Goal: Information Seeking & Learning: Understand process/instructions

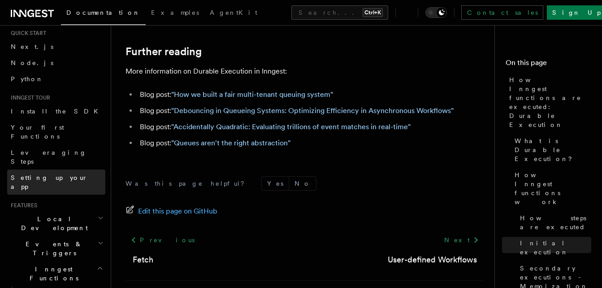
scroll to position [45, 0]
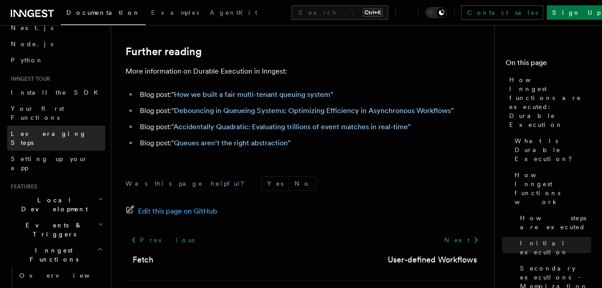
click at [59, 130] on span "Leveraging Steps" at bounding box center [49, 138] width 76 height 16
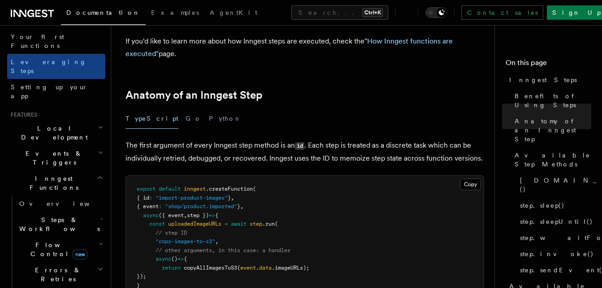
scroll to position [314, 0]
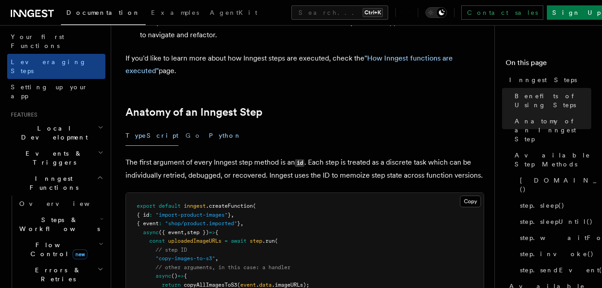
click at [209, 126] on button "Python" at bounding box center [225, 136] width 33 height 20
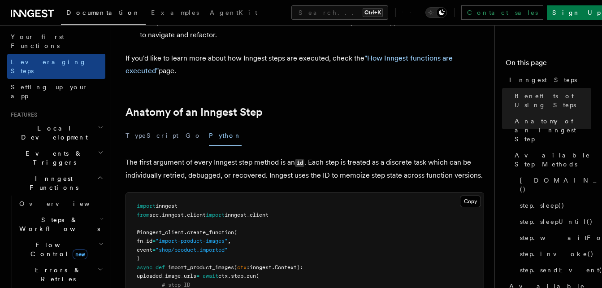
click at [162, 126] on div "TypeScript Go Python" at bounding box center [305, 136] width 359 height 20
click at [186, 126] on button "Go" at bounding box center [194, 136] width 16 height 20
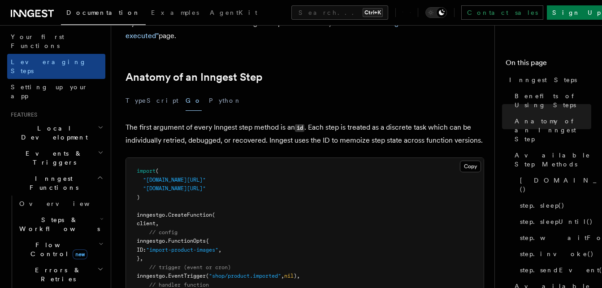
scroll to position [314, 0]
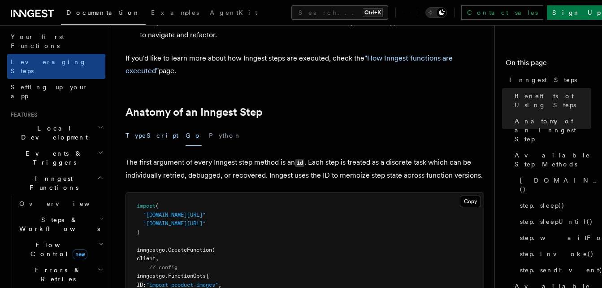
click at [150, 126] on button "TypeScript" at bounding box center [152, 136] width 53 height 20
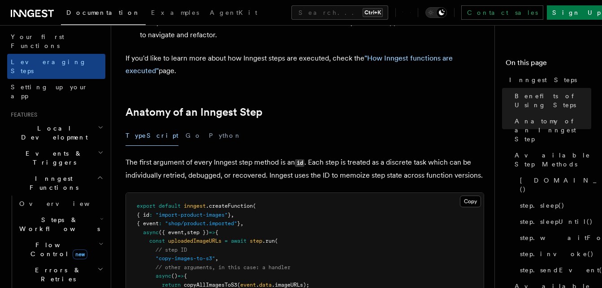
click at [161, 126] on div "TypeScript Go Python" at bounding box center [305, 136] width 359 height 20
drag, startPoint x: 161, startPoint y: 90, endPoint x: 181, endPoint y: 99, distance: 22.7
click at [186, 126] on button "Go" at bounding box center [194, 136] width 16 height 20
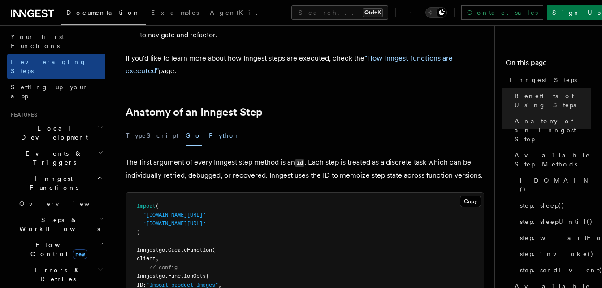
click at [209, 126] on button "Python" at bounding box center [225, 136] width 33 height 20
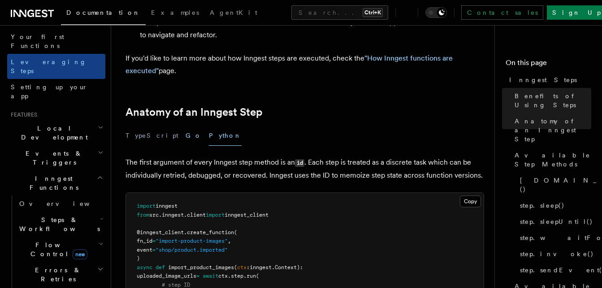
click at [186, 126] on button "Go" at bounding box center [194, 136] width 16 height 20
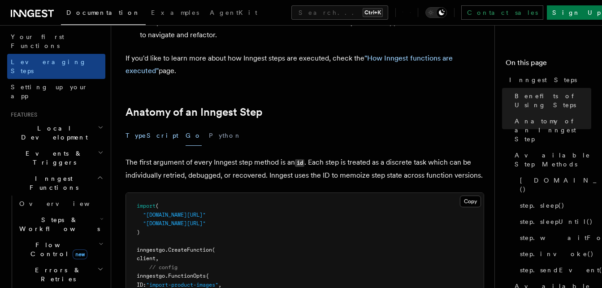
click at [136, 126] on button "TypeScript" at bounding box center [152, 136] width 53 height 20
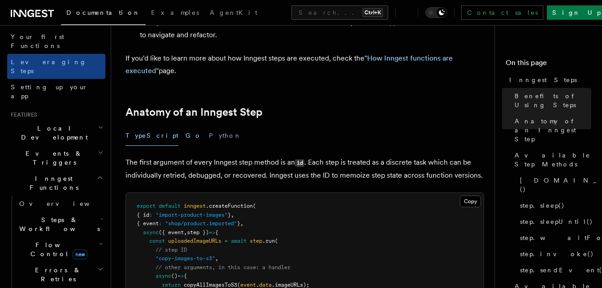
click at [186, 126] on button "Go" at bounding box center [194, 136] width 16 height 20
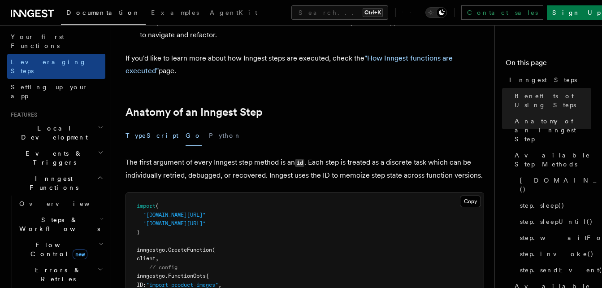
click at [151, 126] on button "TypeScript" at bounding box center [152, 136] width 53 height 20
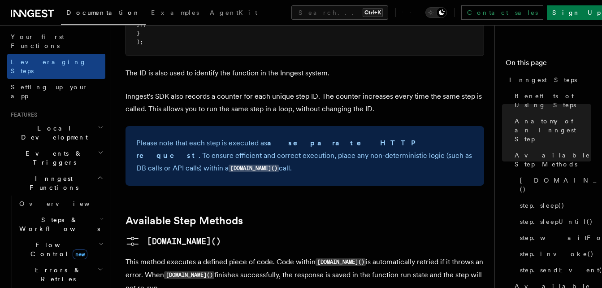
scroll to position [538, 0]
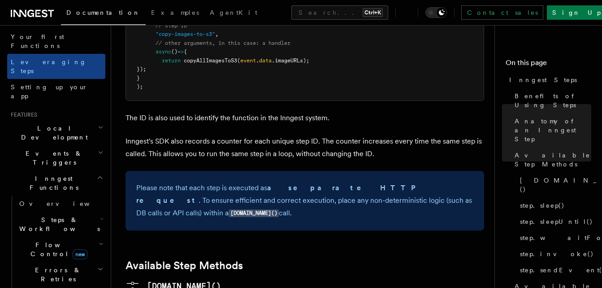
click at [464, 171] on div "Please note that each step is executed as a separate HTTP request . To ensure e…" at bounding box center [305, 201] width 359 height 60
drag, startPoint x: 459, startPoint y: 157, endPoint x: 210, endPoint y: 120, distance: 251.2
click at [210, 171] on div "Please note that each step is executed as a separate HTTP request . To ensure e…" at bounding box center [305, 201] width 359 height 60
drag, startPoint x: 210, startPoint y: 120, endPoint x: 128, endPoint y: 132, distance: 83.3
click at [128, 171] on div "Please note that each step is executed as a separate HTTP request . To ensure e…" at bounding box center [305, 201] width 359 height 60
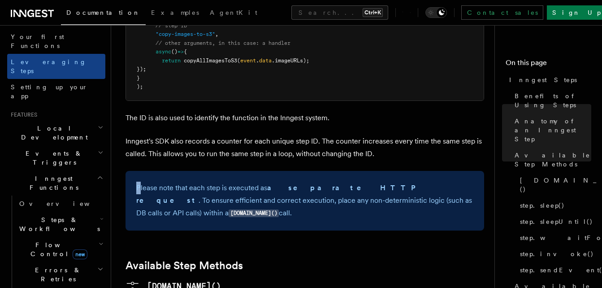
drag, startPoint x: 141, startPoint y: 133, endPoint x: 177, endPoint y: 134, distance: 35.9
click at [143, 182] on p "Please note that each step is executed as a separate HTTP request . To ensure e…" at bounding box center [304, 201] width 337 height 38
drag, startPoint x: 177, startPoint y: 134, endPoint x: 221, endPoint y: 136, distance: 44.4
click at [191, 182] on p "Please note that each step is executed as a separate HTTP request . To ensure e…" at bounding box center [304, 201] width 337 height 38
click at [240, 182] on p "Please note that each step is executed as a separate HTTP request . To ensure e…" at bounding box center [304, 201] width 337 height 38
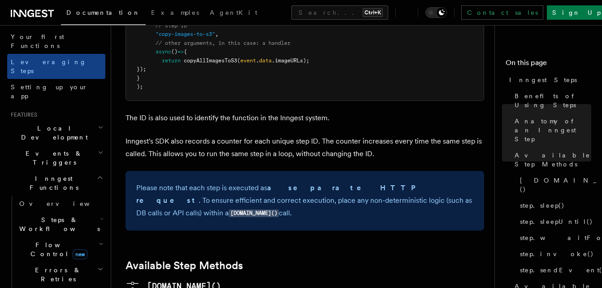
drag, startPoint x: 137, startPoint y: 133, endPoint x: 266, endPoint y: 142, distance: 129.4
click at [143, 182] on p "Please note that each step is executed as a separate HTTP request . To ensure e…" at bounding box center [304, 201] width 337 height 38
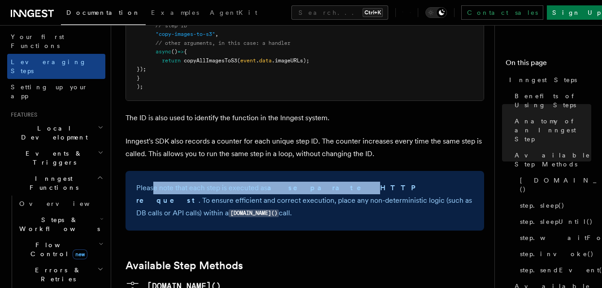
drag, startPoint x: 266, startPoint y: 142, endPoint x: 327, endPoint y: 143, distance: 61.0
copy p "e note that each step is executed as a separate HTTP r"
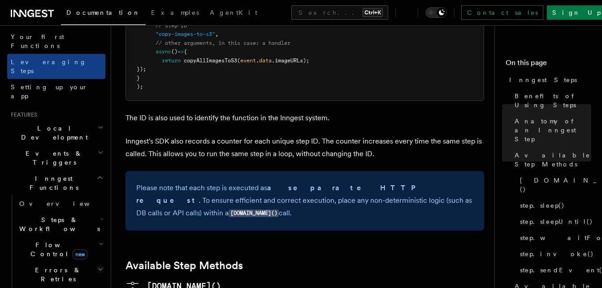
drag, startPoint x: 408, startPoint y: 145, endPoint x: 171, endPoint y: 143, distance: 237.2
click at [214, 182] on p "Please note that each step is executed as a separate HTTP request . To ensure e…" at bounding box center [304, 201] width 337 height 38
click at [136, 171] on div "Please note that each step is executed as a separate HTTP request . To ensure e…" at bounding box center [305, 201] width 359 height 60
copy p "ote that"
click at [211, 182] on p "Please note that each step is executed as a separate HTTP request . To ensure e…" at bounding box center [304, 201] width 337 height 38
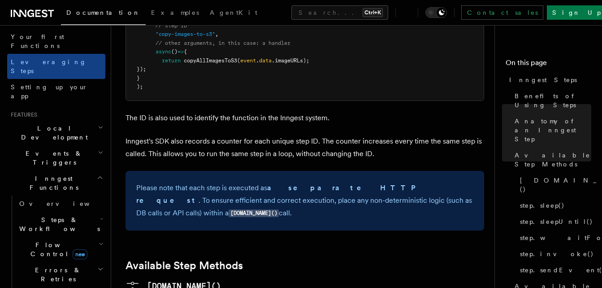
drag, startPoint x: 211, startPoint y: 146, endPoint x: 137, endPoint y: 139, distance: 74.8
click at [140, 182] on p "Please note that each step is executed as a separate HTTP request . To ensure e…" at bounding box center [304, 201] width 337 height 38
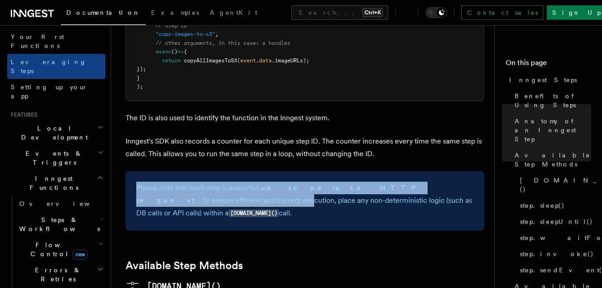
drag, startPoint x: 137, startPoint y: 135, endPoint x: 149, endPoint y: 146, distance: 15.6
click at [149, 182] on p "Please note that each step is executed as a separate HTTP request . To ensure e…" at bounding box center [304, 201] width 337 height 38
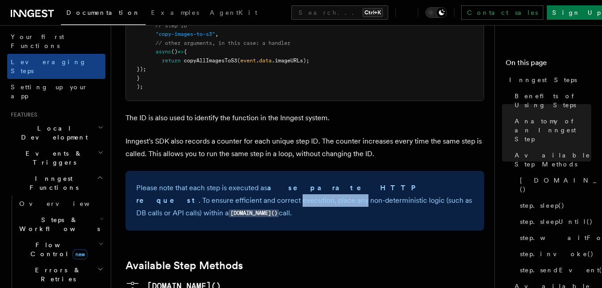
drag, startPoint x: 149, startPoint y: 146, endPoint x: 235, endPoint y: 151, distance: 86.7
click at [200, 182] on p "Please note that each step is executed as a separate HTTP request . To ensure e…" at bounding box center [304, 201] width 337 height 38
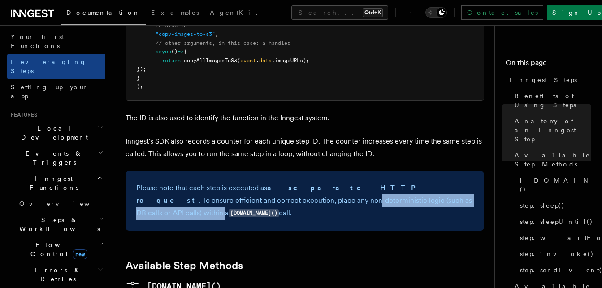
drag, startPoint x: 235, startPoint y: 151, endPoint x: 395, endPoint y: 164, distance: 159.7
click at [395, 171] on div "Please note that each step is executed as a separate HTTP request . To ensure e…" at bounding box center [305, 201] width 359 height 60
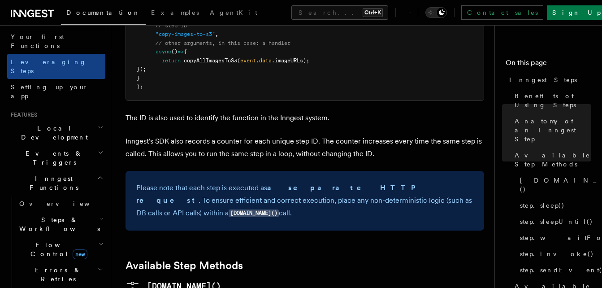
click at [399, 171] on div "Please note that each step is executed as a separate HTTP request . To ensure e…" at bounding box center [305, 201] width 359 height 60
drag, startPoint x: 432, startPoint y: 154, endPoint x: 310, endPoint y: 153, distance: 122.4
click at [304, 182] on p "Please note that each step is executed as a separate HTTP request . To ensure e…" at bounding box center [304, 201] width 337 height 38
click at [446, 182] on p "Please note that each step is executed as a separate HTTP request . To ensure e…" at bounding box center [304, 201] width 337 height 38
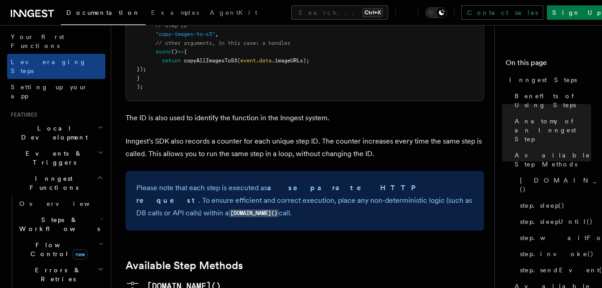
click at [461, 182] on p "Please note that each step is executed as a separate HTTP request . To ensure e…" at bounding box center [304, 201] width 337 height 38
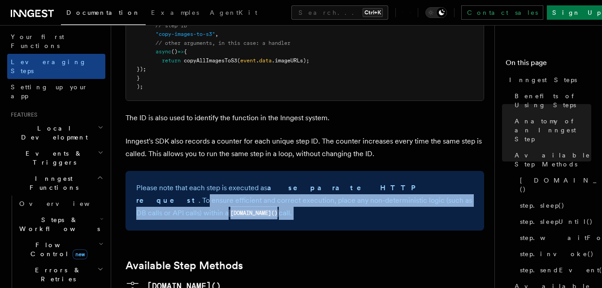
drag, startPoint x: 380, startPoint y: 142, endPoint x: 329, endPoint y: 139, distance: 51.6
click at [329, 182] on p "Please note that each step is executed as a separate HTTP request . To ensure e…" at bounding box center [304, 201] width 337 height 38
drag, startPoint x: 329, startPoint y: 139, endPoint x: 272, endPoint y: 133, distance: 56.8
click at [302, 183] on strong "a separate HTTP request" at bounding box center [278, 193] width 285 height 21
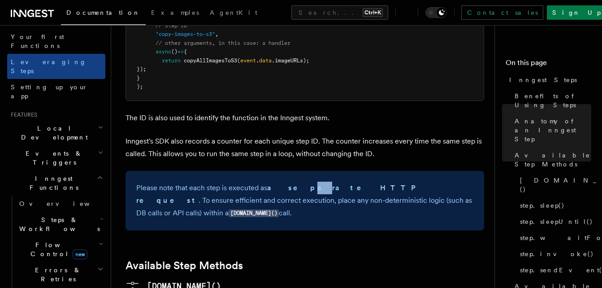
drag, startPoint x: 272, startPoint y: 133, endPoint x: 230, endPoint y: 131, distance: 42.6
click at [266, 182] on p "Please note that each step is executed as a separate HTTP request . To ensure e…" at bounding box center [304, 201] width 337 height 38
click at [230, 182] on p "Please note that each step is executed as a separate HTTP request . To ensure e…" at bounding box center [304, 201] width 337 height 38
drag, startPoint x: 230, startPoint y: 131, endPoint x: 189, endPoint y: 131, distance: 40.4
click at [189, 182] on p "Please note that each step is executed as a separate HTTP request . To ensure e…" at bounding box center [304, 201] width 337 height 38
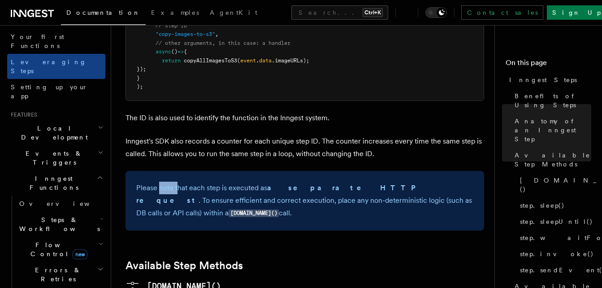
drag, startPoint x: 189, startPoint y: 131, endPoint x: 148, endPoint y: 133, distance: 40.8
click at [154, 182] on p "Please note that each step is executed as a separate HTTP request . To ensure e…" at bounding box center [304, 201] width 337 height 38
click at [132, 171] on div "Please note that each step is executed as a separate HTTP request . To ensure e…" at bounding box center [305, 201] width 359 height 60
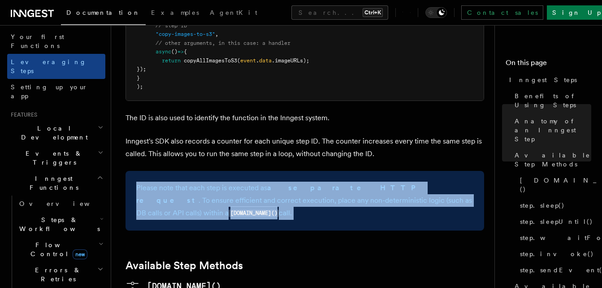
click at [132, 171] on div "Please note that each step is executed as a separate HTTP request . To ensure e…" at bounding box center [305, 201] width 359 height 60
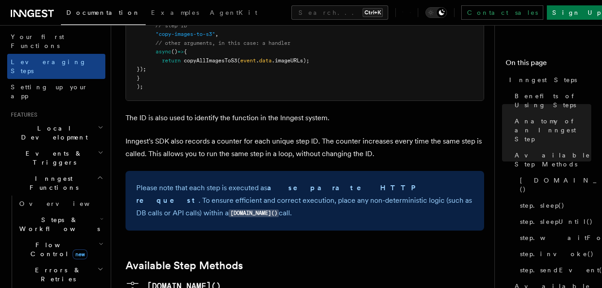
drag, startPoint x: 140, startPoint y: 134, endPoint x: 129, endPoint y: 130, distance: 12.3
click at [131, 171] on div "Please note that each step is executed as a separate HTTP request . To ensure e…" at bounding box center [305, 201] width 359 height 60
click at [129, 171] on div "Please note that each step is executed as a separate HTTP request . To ensure e…" at bounding box center [305, 201] width 359 height 60
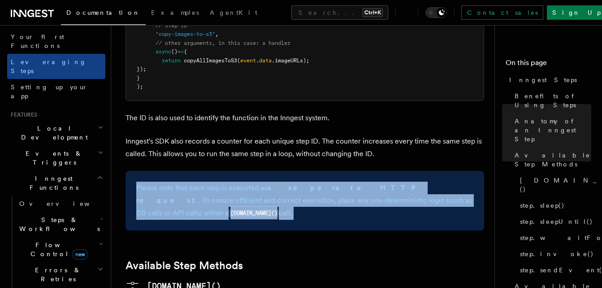
copy article "Please note that each step is executed as a separate HTTP request . To ensure e…"
drag, startPoint x: 129, startPoint y: 130, endPoint x: 139, endPoint y: 105, distance: 27.0
click at [139, 135] on p "Inngest's SDK also records a counter for each unique step ID. The counter incre…" at bounding box center [305, 147] width 359 height 25
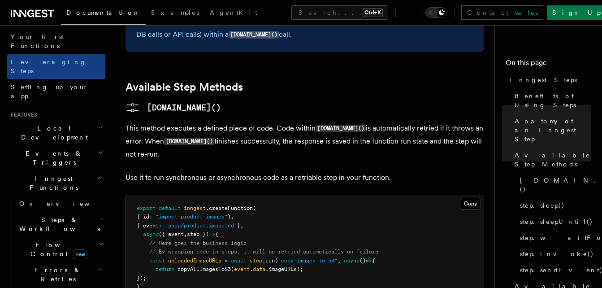
scroll to position [717, 0]
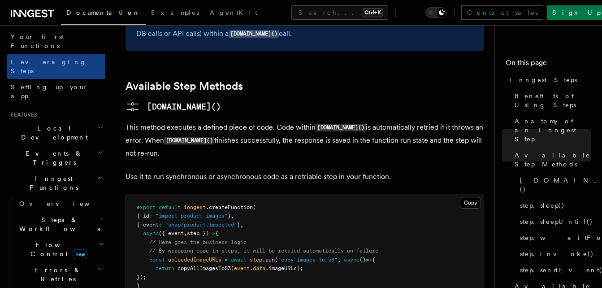
drag, startPoint x: 298, startPoint y: 141, endPoint x: 282, endPoint y: 143, distance: 16.3
click at [282, 194] on pre "export default inngest .createFunction ( { id : "import-product-images" } , { e…" at bounding box center [305, 251] width 358 height 114
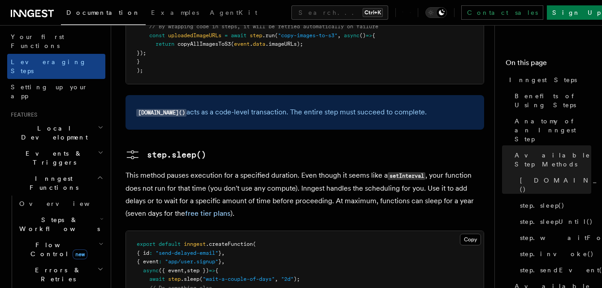
scroll to position [986, 0]
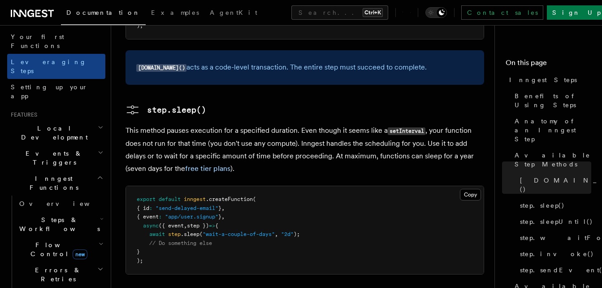
drag, startPoint x: 291, startPoint y: 134, endPoint x: 272, endPoint y: 135, distance: 18.9
click at [272, 186] on pre "export default inngest .createFunction ( { id : "send-delayed-email" } , { even…" at bounding box center [305, 230] width 358 height 88
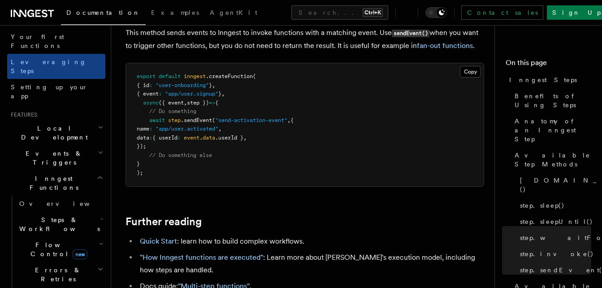
scroll to position [1943, 0]
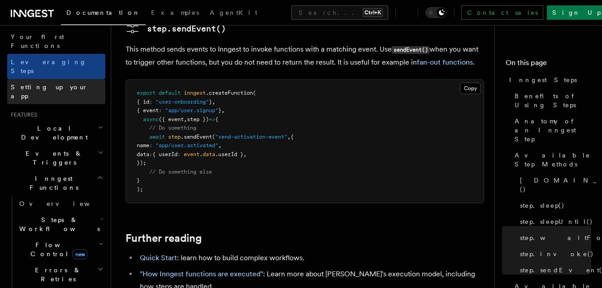
click at [64, 82] on span "Setting up your app" at bounding box center [58, 91] width 95 height 18
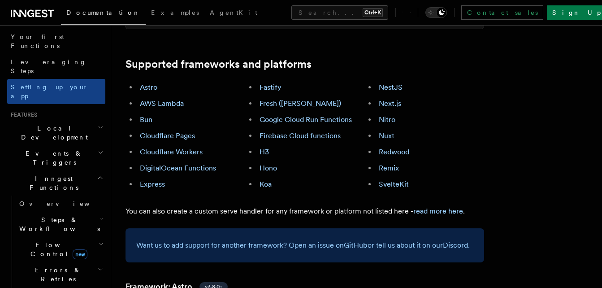
scroll to position [493, 0]
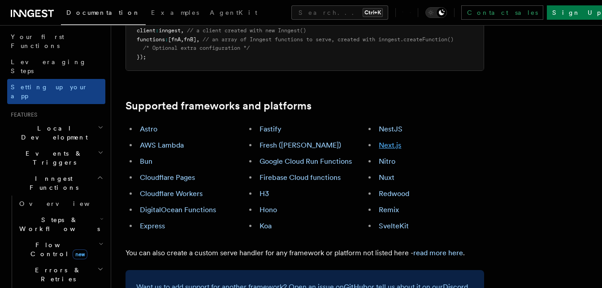
click at [392, 141] on link "Next.js" at bounding box center [390, 145] width 22 height 9
click at [392, 139] on li "Next.js" at bounding box center [430, 145] width 108 height 13
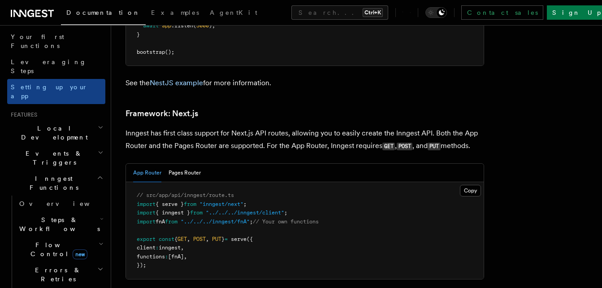
scroll to position [5487, 0]
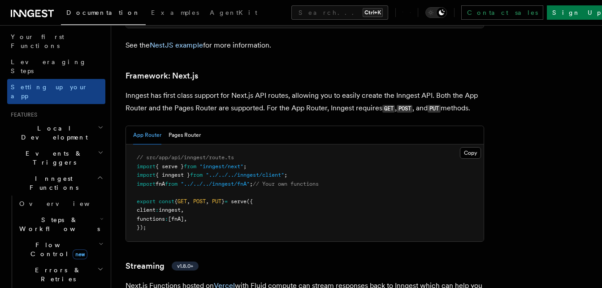
drag, startPoint x: 392, startPoint y: 96, endPoint x: 328, endPoint y: 56, distance: 75.5
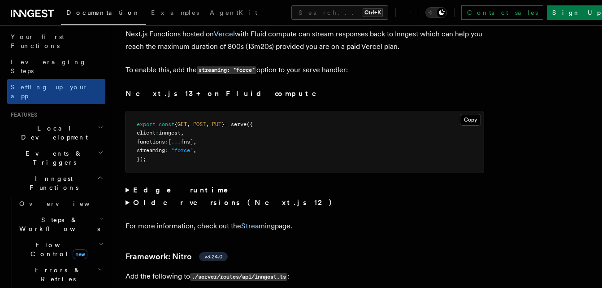
scroll to position [5756, 0]
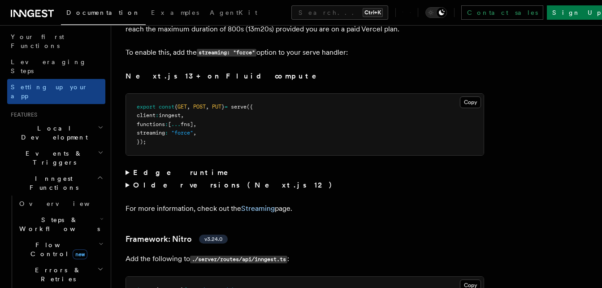
click at [64, 124] on span "Local Development" at bounding box center [52, 133] width 91 height 18
drag, startPoint x: 64, startPoint y: 104, endPoint x: 60, endPoint y: 106, distance: 5.0
click at [62, 124] on span "Local Development" at bounding box center [52, 133] width 91 height 18
click at [61, 124] on span "Local Development" at bounding box center [52, 133] width 91 height 18
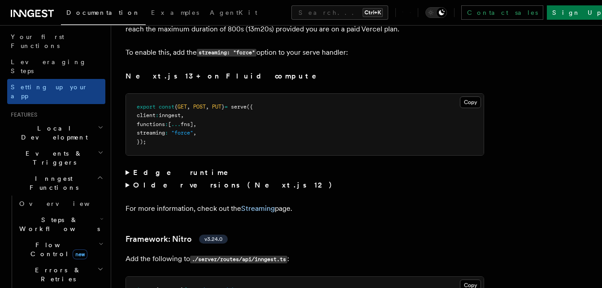
click at [59, 120] on h2 "Local Development" at bounding box center [56, 132] width 98 height 25
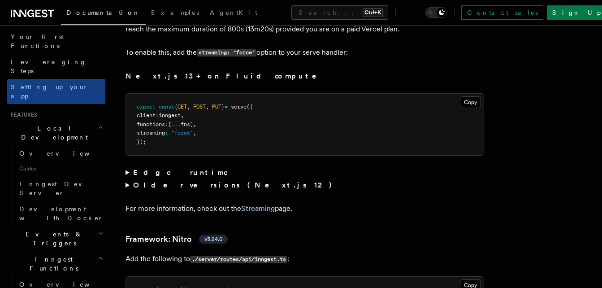
click at [59, 120] on h2 "Local Development" at bounding box center [56, 132] width 98 height 25
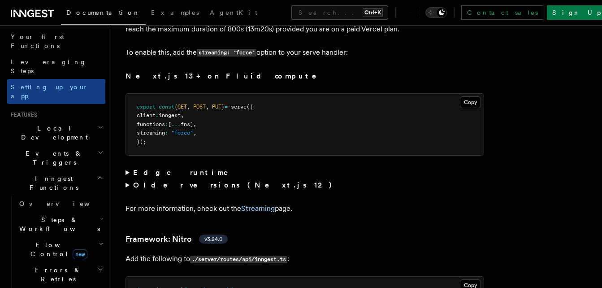
click at [59, 120] on h2 "Local Development" at bounding box center [56, 132] width 98 height 25
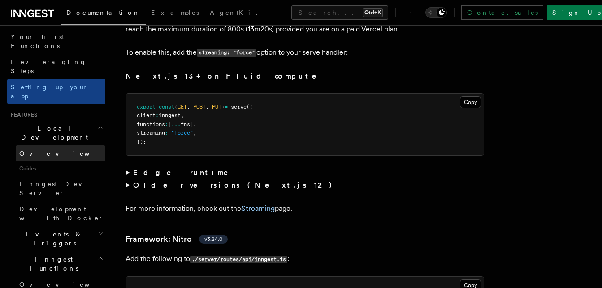
click at [34, 150] on span "Overview" at bounding box center [65, 153] width 92 height 7
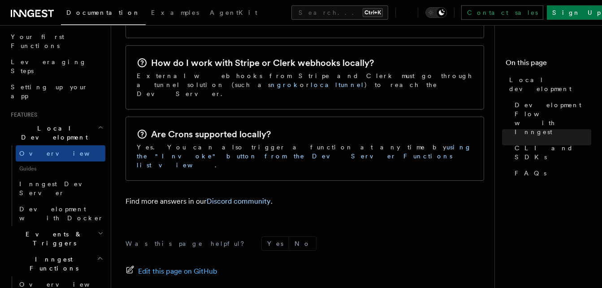
scroll to position [1552, 0]
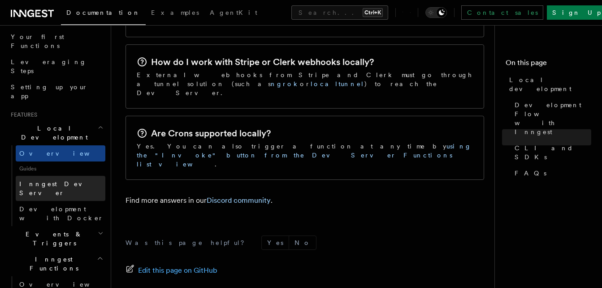
click at [79, 176] on link "Inngest Dev Server" at bounding box center [61, 188] width 90 height 25
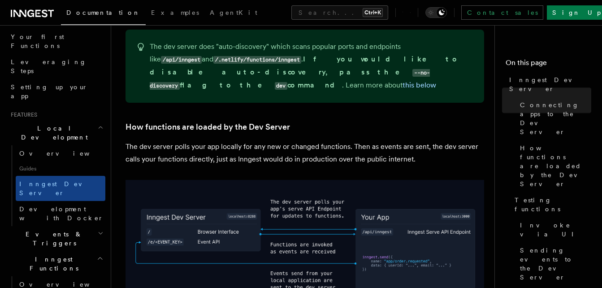
scroll to position [762, 0]
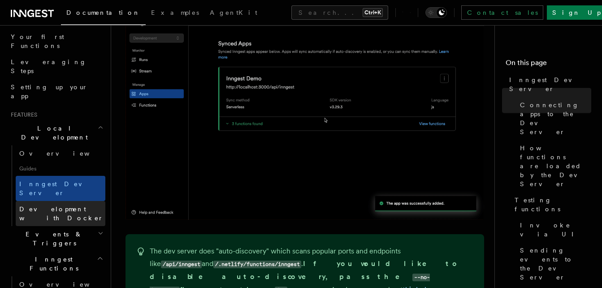
click at [33, 205] on span "Development with Docker" at bounding box center [61, 213] width 84 height 16
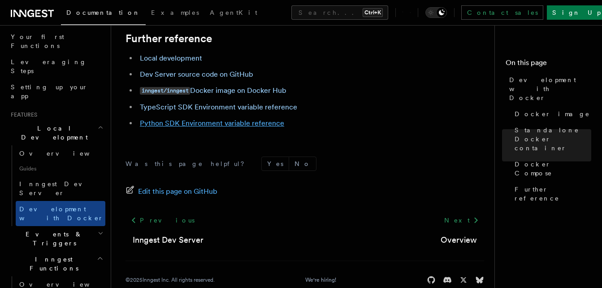
scroll to position [1029, 0]
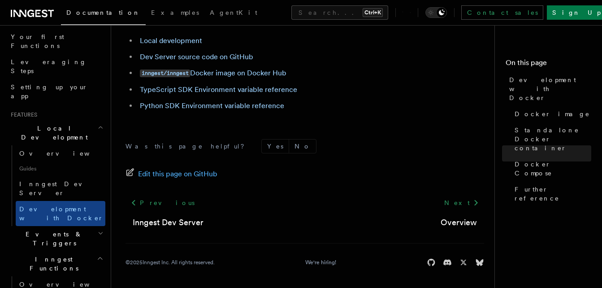
click at [54, 230] on span "Events & Triggers" at bounding box center [52, 239] width 91 height 18
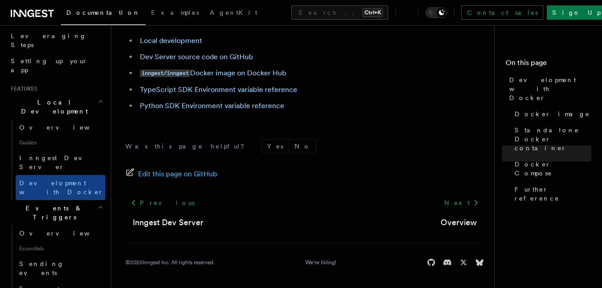
scroll to position [161, 0]
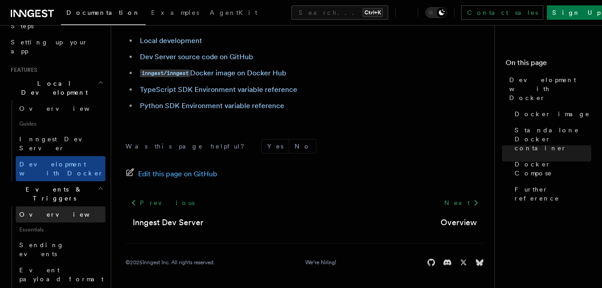
click at [55, 206] on link "Overview" at bounding box center [61, 214] width 90 height 16
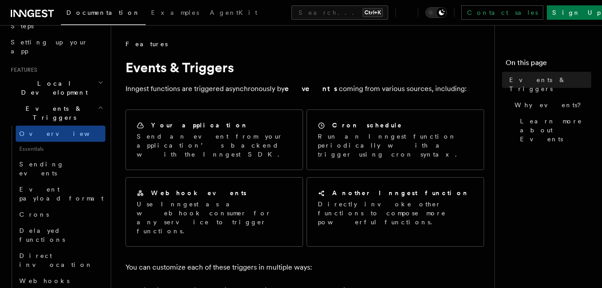
drag, startPoint x: 55, startPoint y: 155, endPoint x: 308, endPoint y: 83, distance: 263.7
click at [308, 83] on p "Inngest functions are triggered asynchronously by events coming from various so…" at bounding box center [305, 88] width 359 height 13
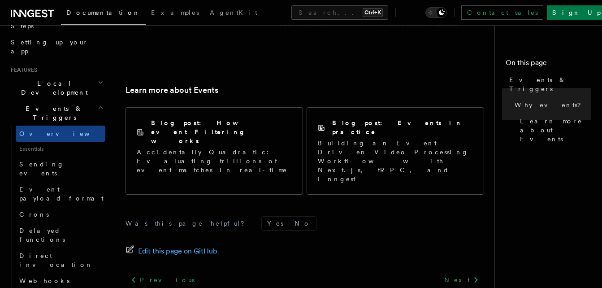
scroll to position [673, 0]
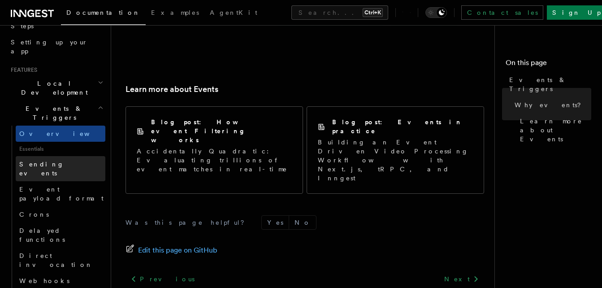
click at [66, 156] on link "Sending events" at bounding box center [61, 168] width 90 height 25
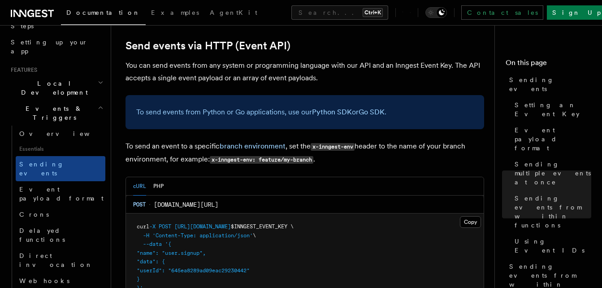
scroll to position [1883, 0]
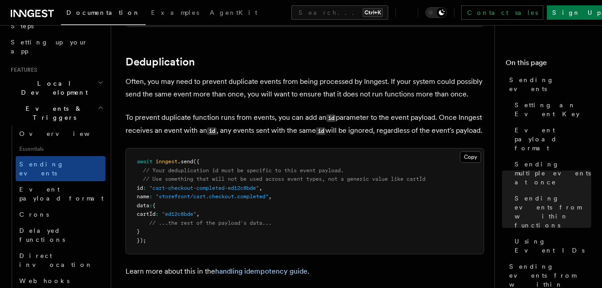
drag, startPoint x: 313, startPoint y: 174, endPoint x: 315, endPoint y: 197, distance: 22.9
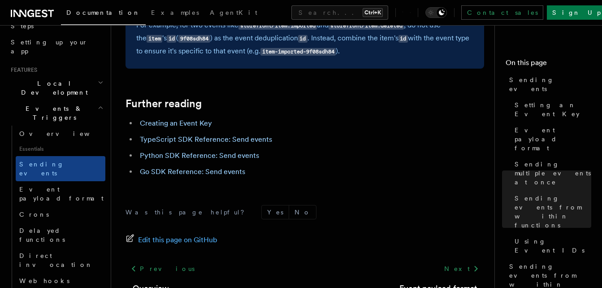
scroll to position [2590, 0]
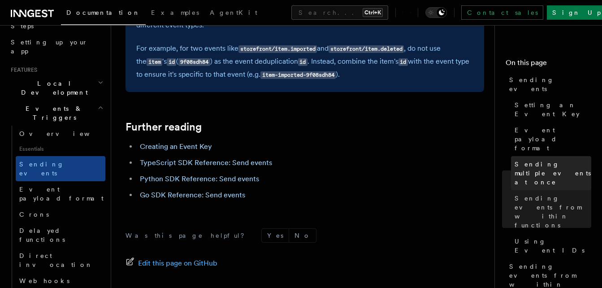
click at [572, 160] on span "Sending multiple events at once" at bounding box center [553, 173] width 77 height 27
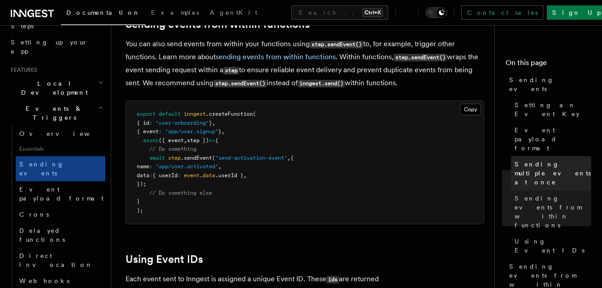
scroll to position [1050, 0]
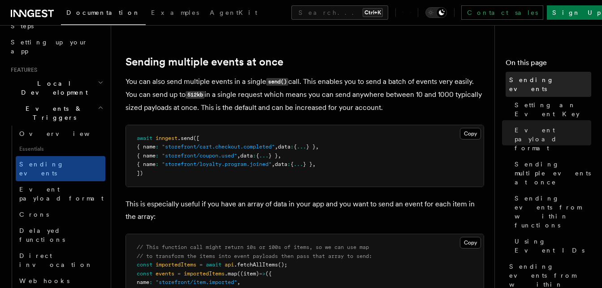
click at [543, 83] on span "Sending events" at bounding box center [550, 84] width 82 height 18
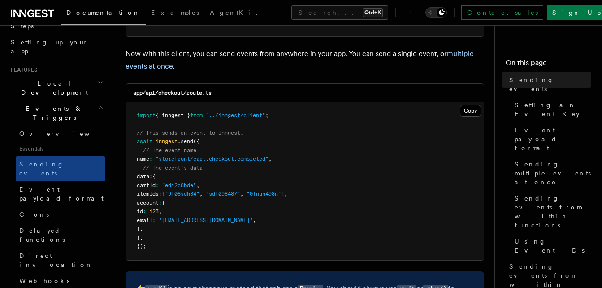
scroll to position [224, 0]
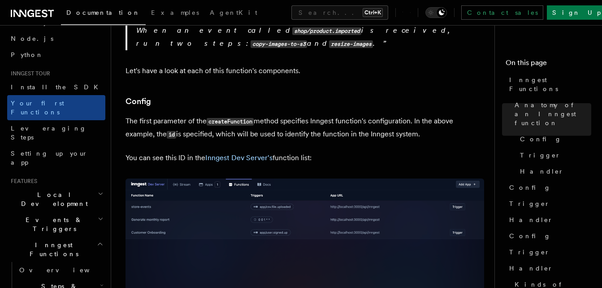
scroll to position [469, 0]
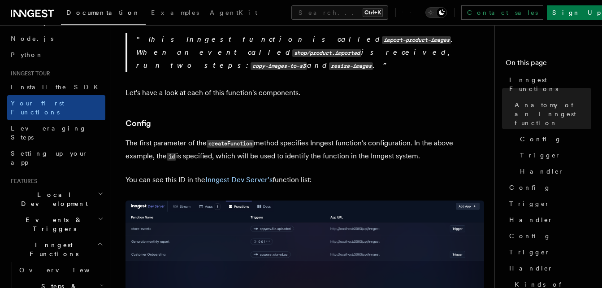
click at [382, 117] on h3 "Config" at bounding box center [305, 123] width 359 height 13
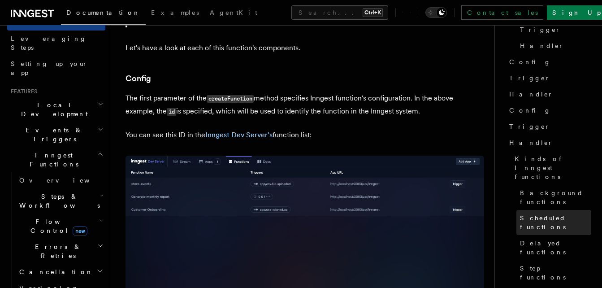
scroll to position [135, 0]
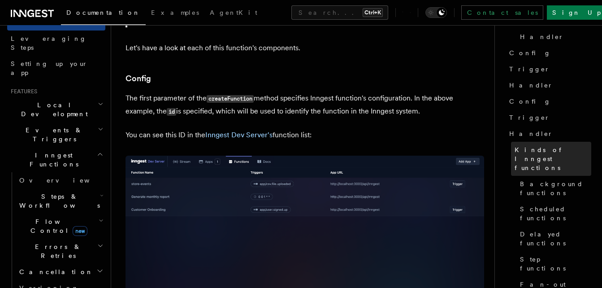
click at [531, 145] on span "Kinds of Inngest functions" at bounding box center [553, 158] width 77 height 27
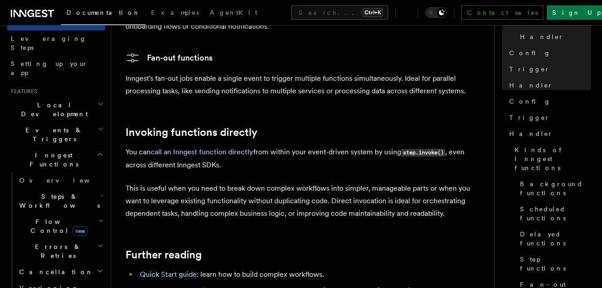
scroll to position [1910, 0]
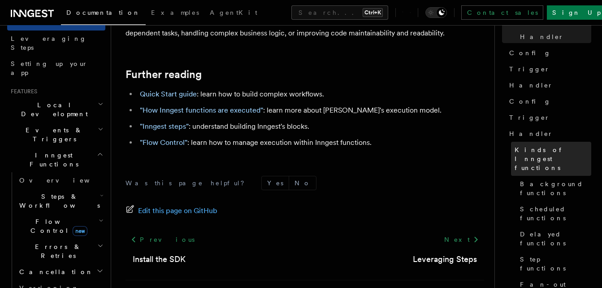
click at [541, 145] on span "Kinds of Inngest functions" at bounding box center [553, 158] width 77 height 27
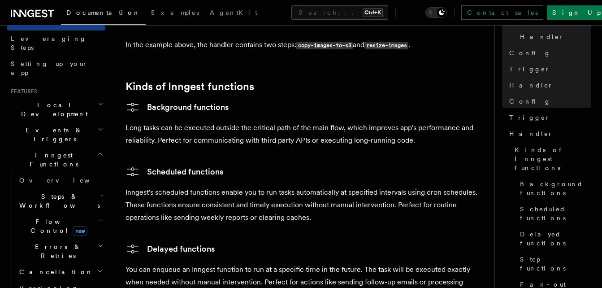
scroll to position [95, 0]
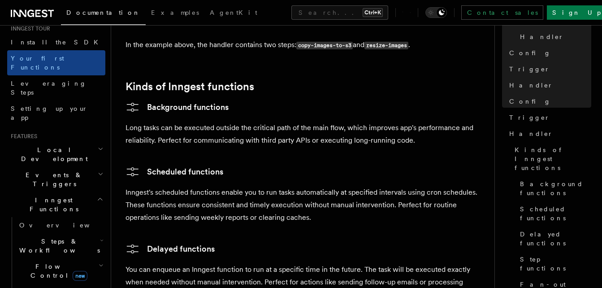
click at [87, 167] on h2 "Events & Triggers" at bounding box center [56, 179] width 98 height 25
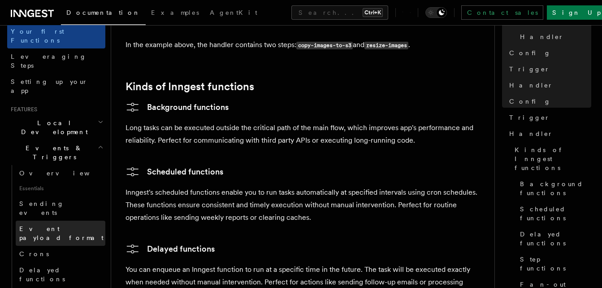
scroll to position [140, 0]
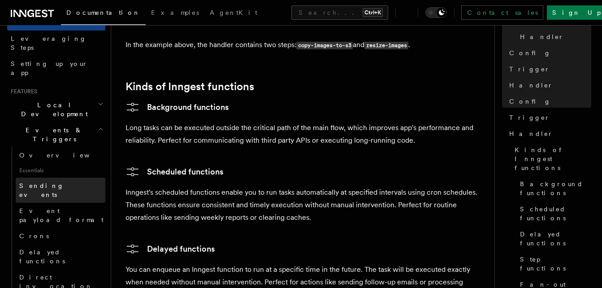
click at [67, 178] on link "Sending events" at bounding box center [61, 190] width 90 height 25
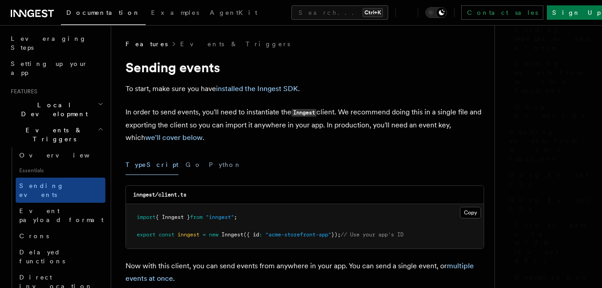
scroll to position [35, 0]
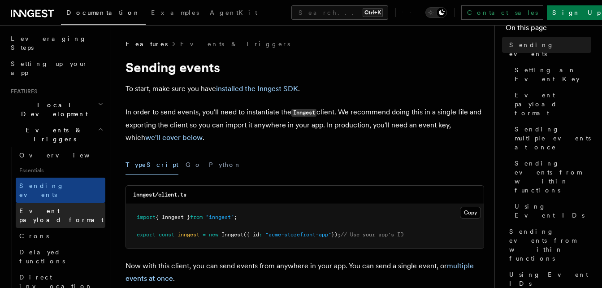
click at [69, 207] on span "Event payload format" at bounding box center [61, 215] width 84 height 16
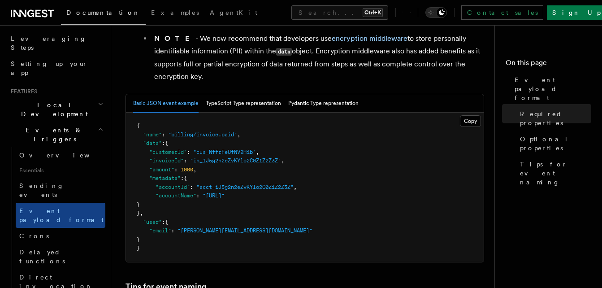
scroll to position [359, 0]
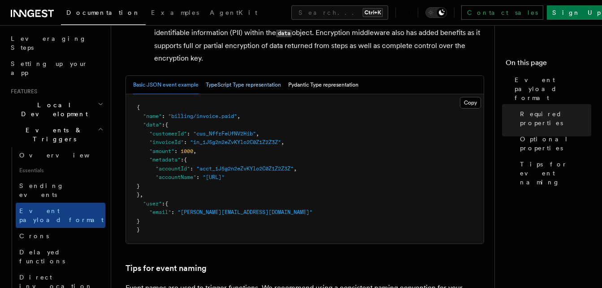
click at [252, 88] on button "TypeScript Type representation" at bounding box center [243, 85] width 75 height 18
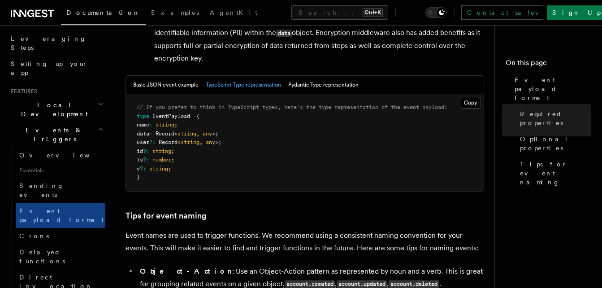
click at [156, 134] on span at bounding box center [153, 133] width 3 height 6
copy span "Record"
click at [212, 136] on span "any" at bounding box center [207, 133] width 9 height 6
drag, startPoint x: 217, startPoint y: 136, endPoint x: 236, endPoint y: 134, distance: 19.0
click at [234, 135] on pre "// If you prefer to think in TypeScript types, here's the type representation o…" at bounding box center [305, 142] width 358 height 97
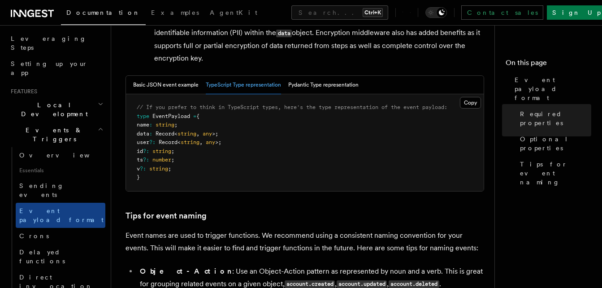
click at [242, 132] on pre "// If you prefer to think in TypeScript types, here's the type representation o…" at bounding box center [305, 142] width 358 height 97
click at [200, 121] on pre "// If you prefer to think in TypeScript types, here's the type representation o…" at bounding box center [305, 142] width 358 height 97
drag, startPoint x: 230, startPoint y: 141, endPoint x: 168, endPoint y: 134, distance: 61.8
click at [168, 134] on code "// If you prefer to think in TypeScript types, here's the type representation o…" at bounding box center [292, 142] width 311 height 76
click at [168, 134] on span "Record" at bounding box center [165, 133] width 19 height 6
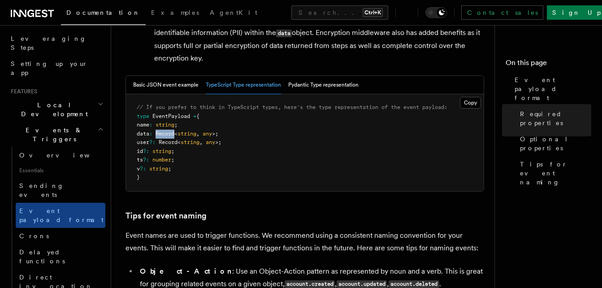
click at [165, 135] on span "Record" at bounding box center [165, 133] width 19 height 6
click at [168, 135] on span "Record" at bounding box center [165, 133] width 19 height 6
drag, startPoint x: 183, startPoint y: 166, endPoint x: 157, endPoint y: 149, distance: 30.7
click at [155, 154] on pre "// If you prefer to think in TypeScript types, here's the type representation o…" at bounding box center [305, 142] width 358 height 97
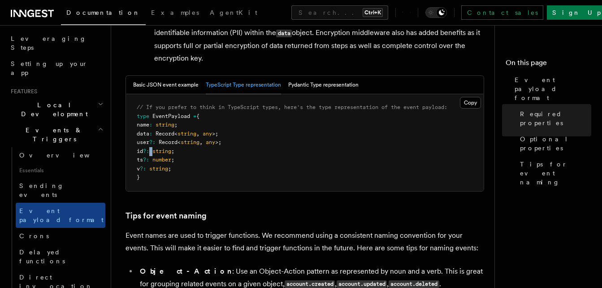
click at [155, 154] on pre "// If you prefer to think in TypeScript types, here's the type representation o…" at bounding box center [305, 142] width 358 height 97
drag, startPoint x: 163, startPoint y: 134, endPoint x: 152, endPoint y: 134, distance: 11.2
click at [149, 133] on span "data" at bounding box center [143, 133] width 13 height 6
click at [310, 190] on pre "// If you prefer to think in TypeScript types, here's the type representation o…" at bounding box center [305, 142] width 358 height 97
click at [329, 78] on button "Pydantic Type representation" at bounding box center [323, 85] width 70 height 18
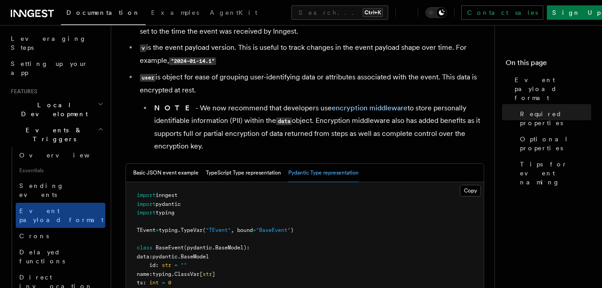
scroll to position [269, 0]
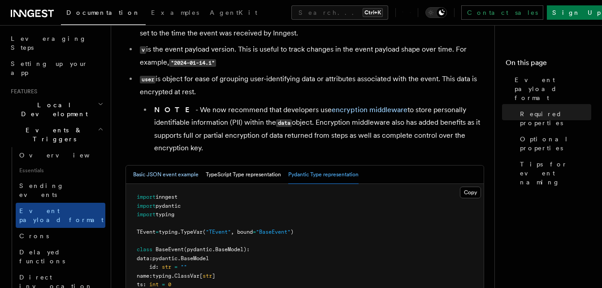
click at [156, 178] on button "Basic JSON event example" at bounding box center [165, 174] width 65 height 18
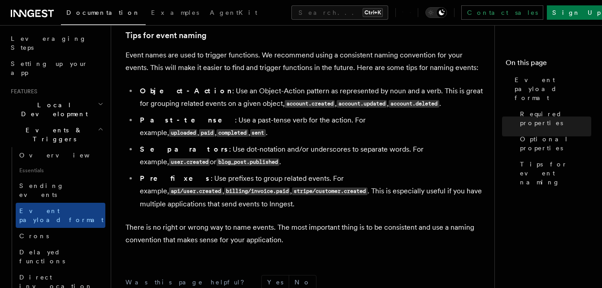
scroll to position [628, 0]
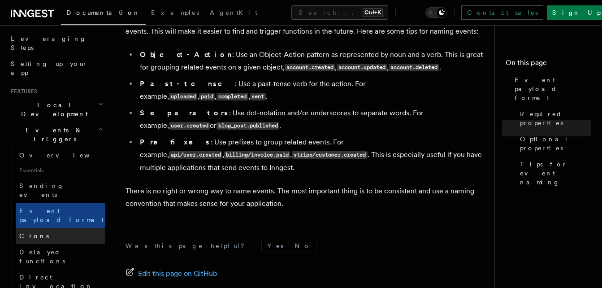
click at [61, 228] on link "Crons" at bounding box center [61, 236] width 90 height 16
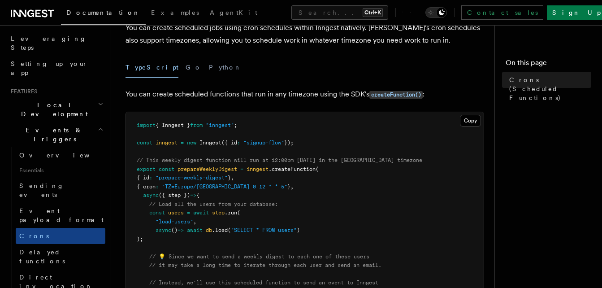
scroll to position [45, 0]
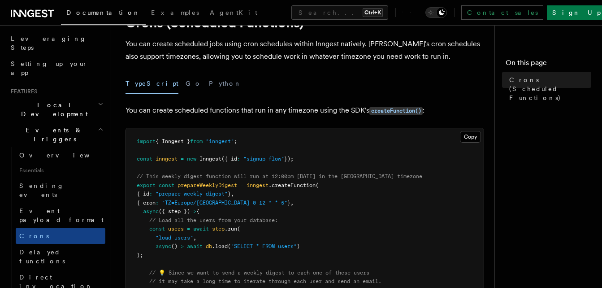
click at [381, 117] on p "You can create scheduled functions that run in any timezone using the SDK's cre…" at bounding box center [305, 110] width 359 height 13
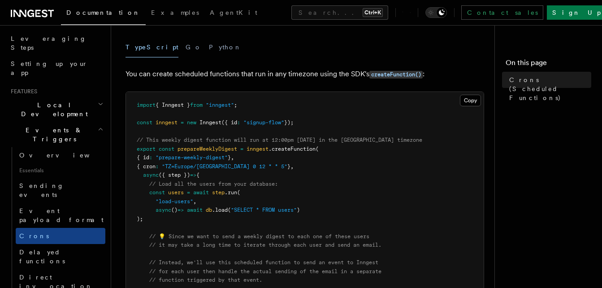
scroll to position [90, 0]
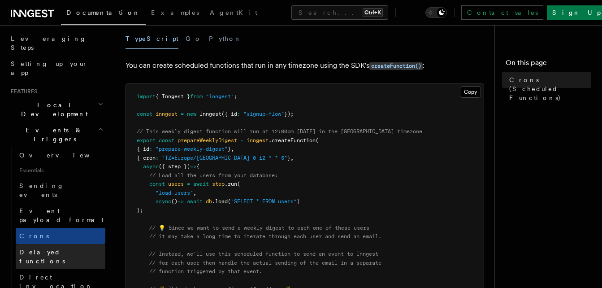
click at [65, 248] on span "Delayed functions" at bounding box center [42, 256] width 46 height 16
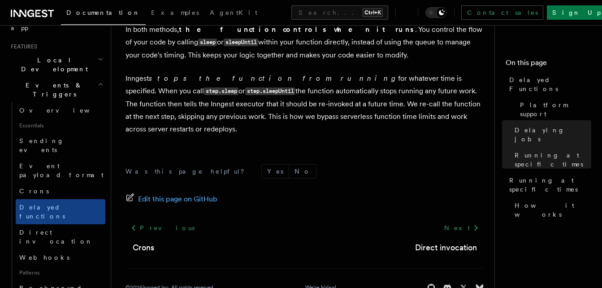
scroll to position [894, 0]
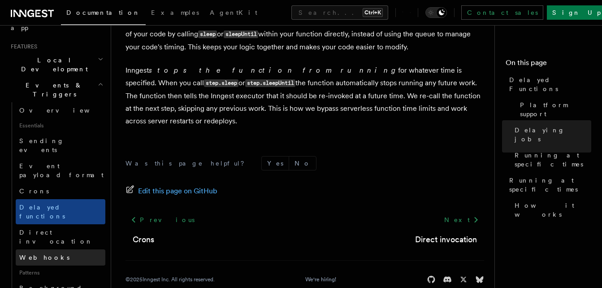
click at [63, 249] on link "Webhooks" at bounding box center [61, 257] width 90 height 16
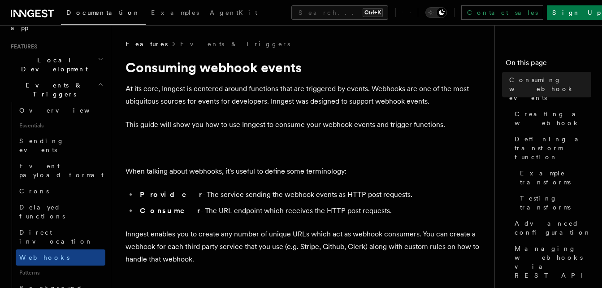
scroll to position [45, 0]
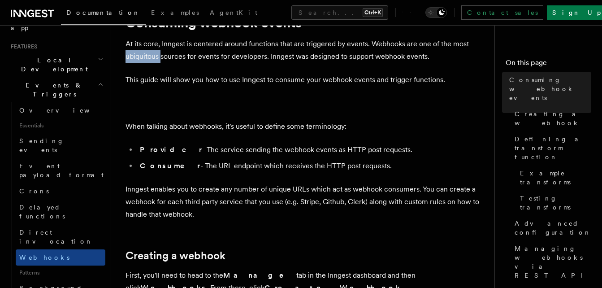
drag, startPoint x: 124, startPoint y: 58, endPoint x: 161, endPoint y: 56, distance: 36.8
copy p "ubiquitous"
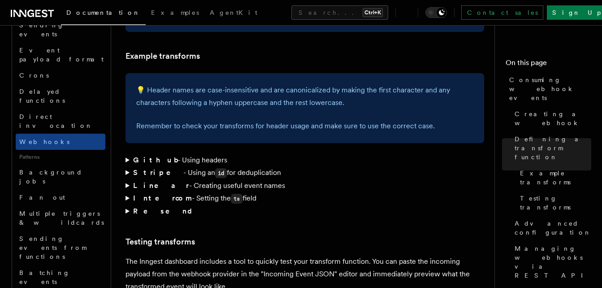
scroll to position [319, 0]
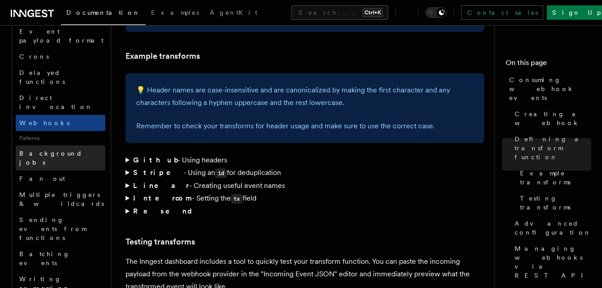
click at [50, 150] on span "Background jobs" at bounding box center [50, 158] width 63 height 16
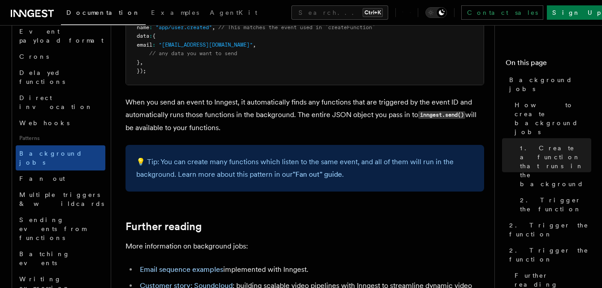
scroll to position [673, 0]
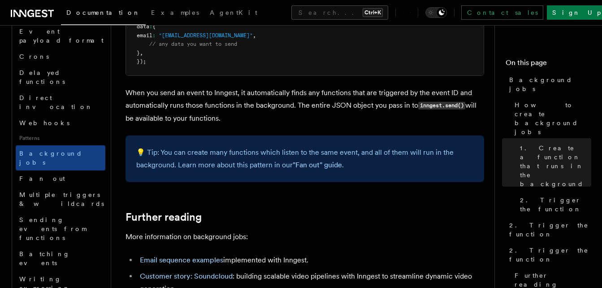
click at [411, 124] on p "When you send an event to Inngest, it automatically finds any functions that ar…" at bounding box center [305, 106] width 359 height 38
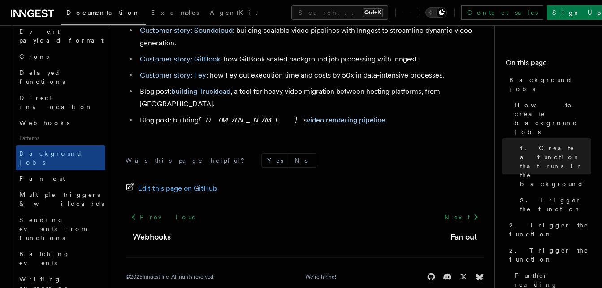
scroll to position [927, 0]
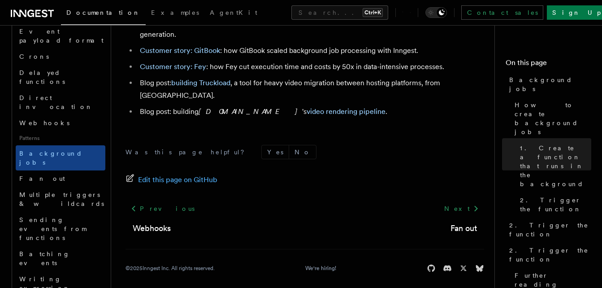
drag, startPoint x: 147, startPoint y: 168, endPoint x: 135, endPoint y: 255, distance: 88.2
drag, startPoint x: 135, startPoint y: 255, endPoint x: 358, endPoint y: 100, distance: 271.8
click at [358, 105] on li "Blog post: building banger.show 's video rendering pipeline ." at bounding box center [310, 111] width 347 height 13
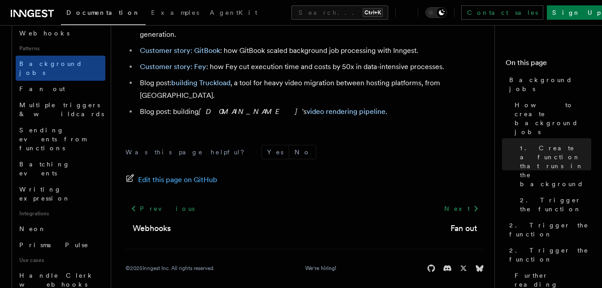
scroll to position [454, 0]
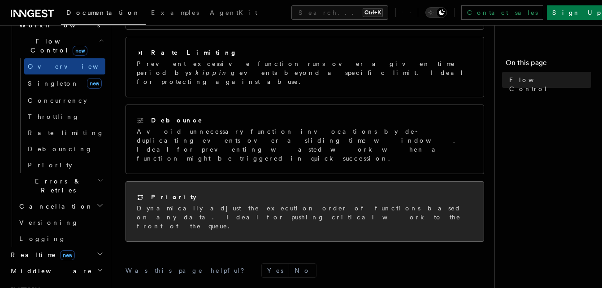
scroll to position [314, 0]
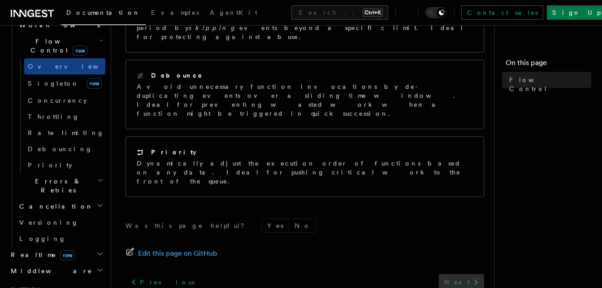
click at [473, 274] on link "Next" at bounding box center [461, 282] width 45 height 16
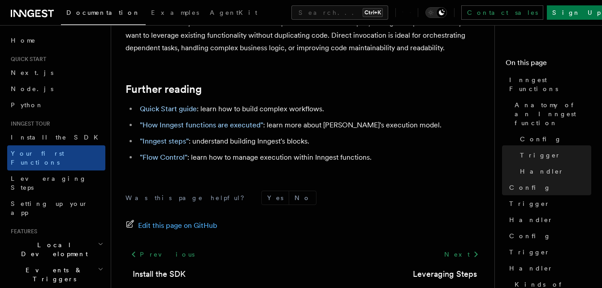
scroll to position [1910, 0]
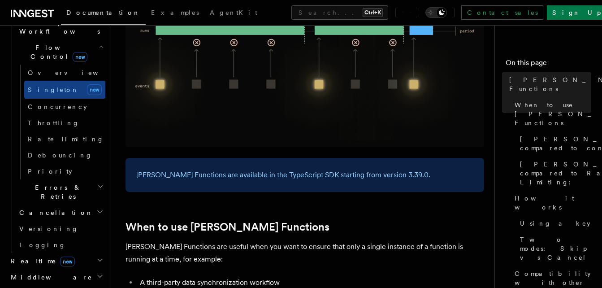
scroll to position [359, 0]
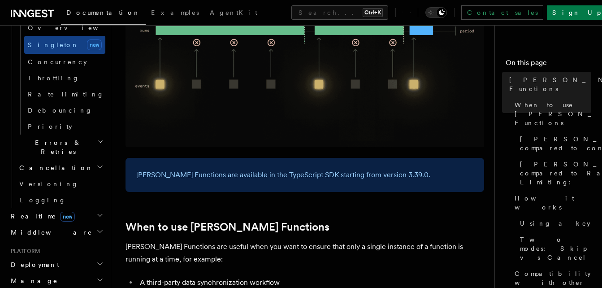
click at [69, 224] on h2 "Middleware" at bounding box center [56, 232] width 98 height 16
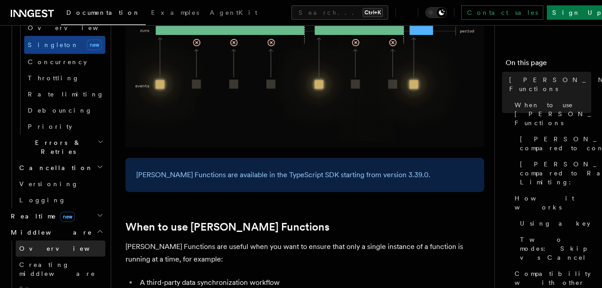
click at [69, 240] on link "Overview" at bounding box center [61, 248] width 90 height 16
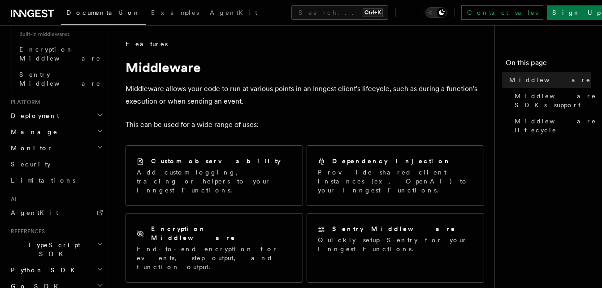
scroll to position [539, 0]
click at [39, 239] on span "TypeScript SDK" at bounding box center [52, 248] width 90 height 18
click at [40, 265] on span "Introduction" at bounding box center [51, 268] width 65 height 7
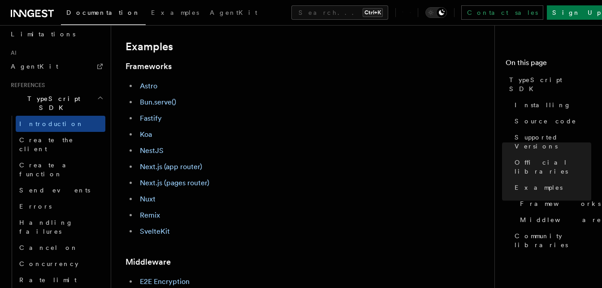
scroll to position [404, 0]
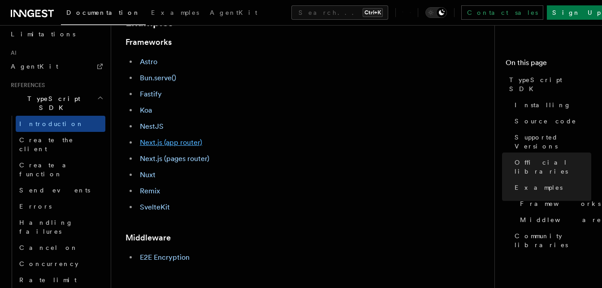
click at [166, 143] on link "Next.js (app router)" at bounding box center [171, 142] width 62 height 9
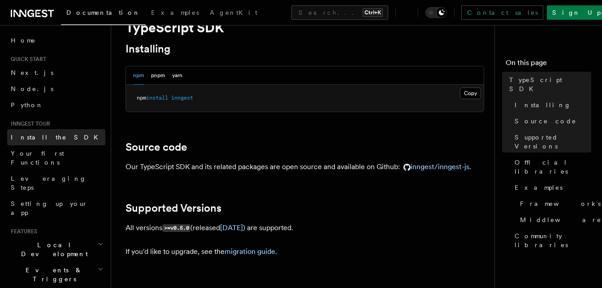
scroll to position [0, 0]
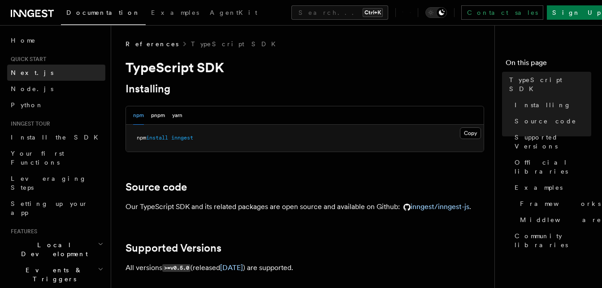
click at [43, 71] on link "Next.js" at bounding box center [56, 73] width 98 height 16
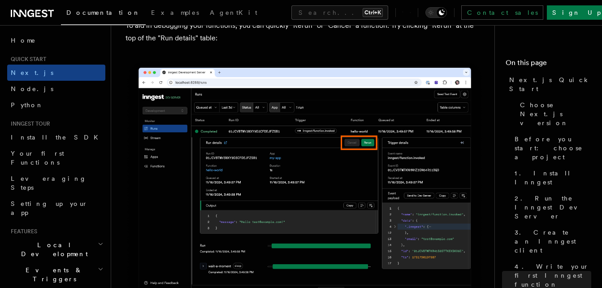
scroll to position [71, 0]
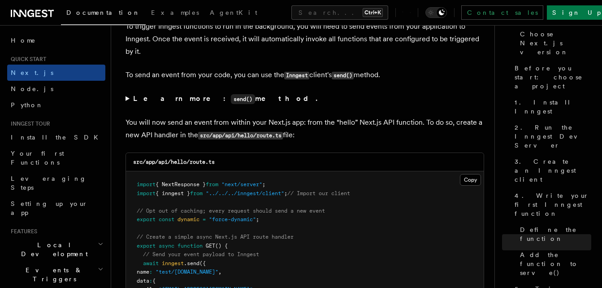
scroll to position [4665, 0]
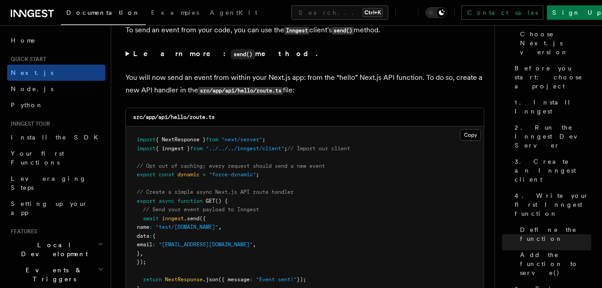
click at [126, 52] on summary "Learn more: send() method." at bounding box center [305, 54] width 359 height 13
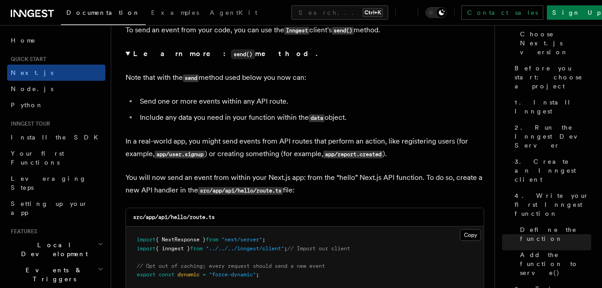
click at [126, 52] on summary "Learn more: send() method." at bounding box center [305, 54] width 359 height 13
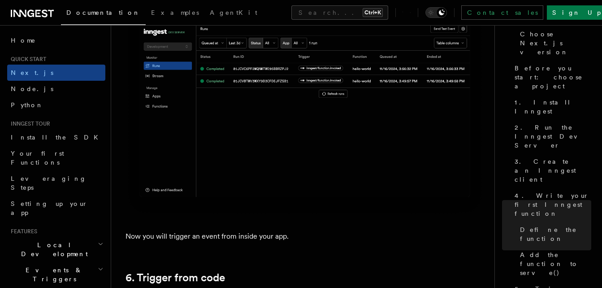
scroll to position [44, 0]
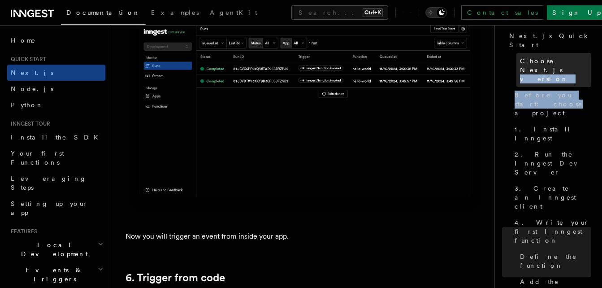
drag, startPoint x: 585, startPoint y: 62, endPoint x: 583, endPoint y: 49, distance: 13.1
click at [583, 49] on nav "On this page Next.js Quick Start Choose Next.js version Before you start: choos…" at bounding box center [549, 156] width 108 height 263
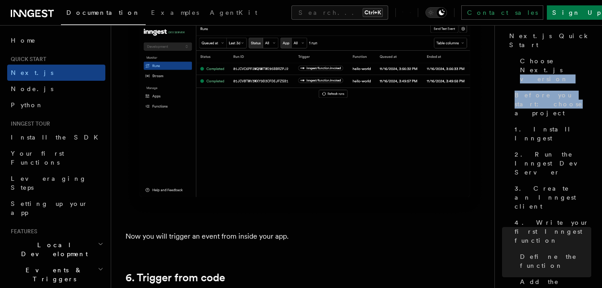
drag, startPoint x: 583, startPoint y: 49, endPoint x: 593, endPoint y: 69, distance: 22.7
click at [583, 56] on span "Choose Next.js version" at bounding box center [555, 69] width 71 height 27
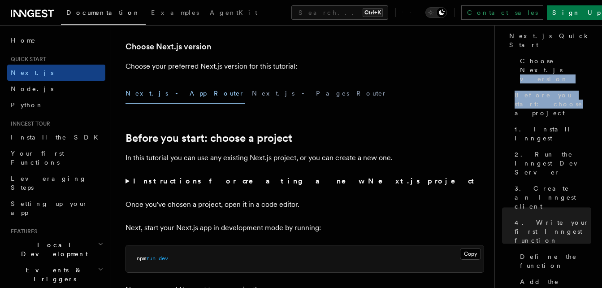
scroll to position [208, 0]
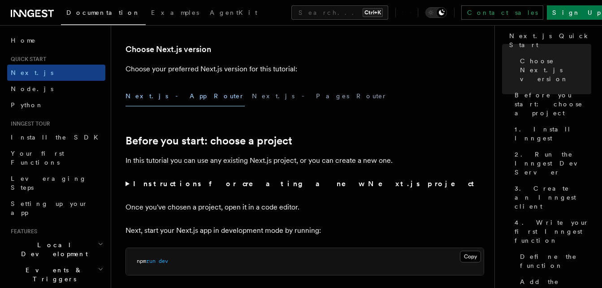
click at [530, 61] on span "Choose Next.js version" at bounding box center [555, 69] width 71 height 27
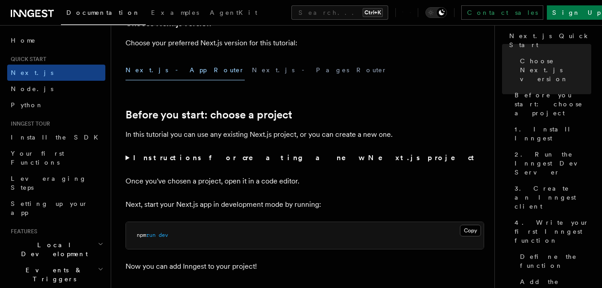
scroll to position [253, 0]
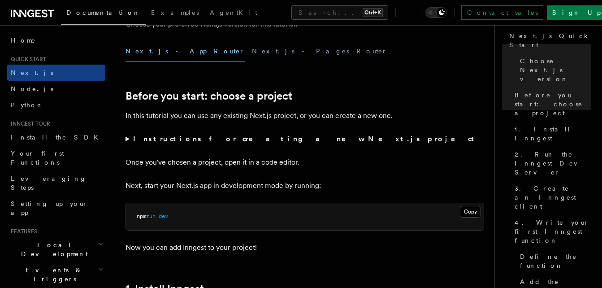
click at [174, 143] on summary "Instructions for creating a new Next.js project" at bounding box center [305, 139] width 359 height 13
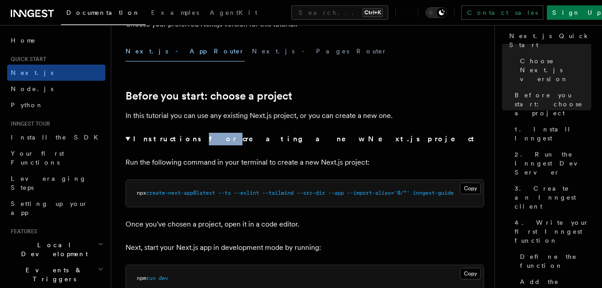
scroll to position [230, 0]
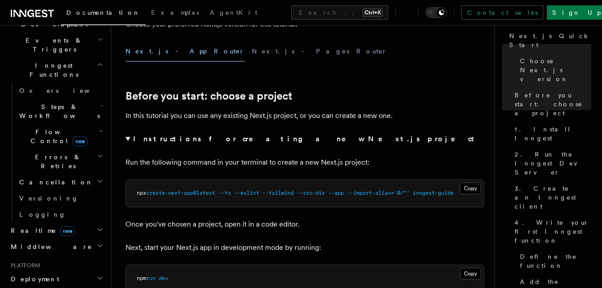
click at [127, 135] on summary "Instructions for creating a new Next.js project" at bounding box center [305, 139] width 359 height 13
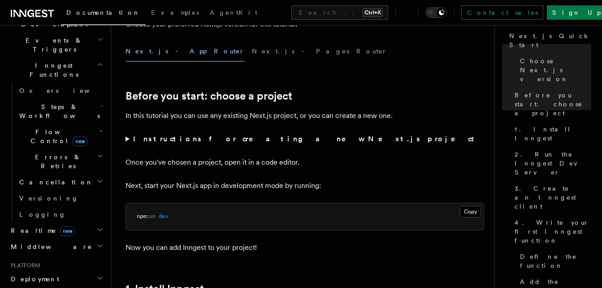
click at [127, 137] on summary "Instructions for creating a new Next.js project" at bounding box center [305, 139] width 359 height 13
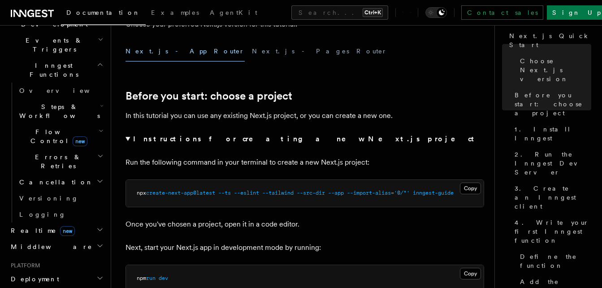
click at [318, 193] on span "--src-dir" at bounding box center [311, 193] width 28 height 6
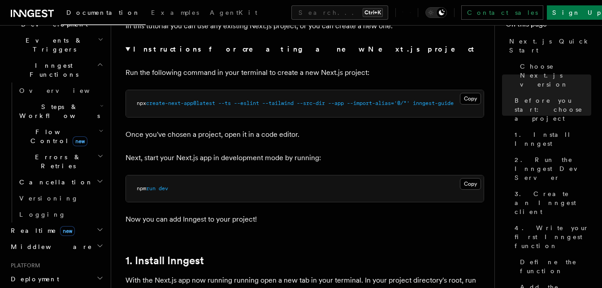
scroll to position [387, 0]
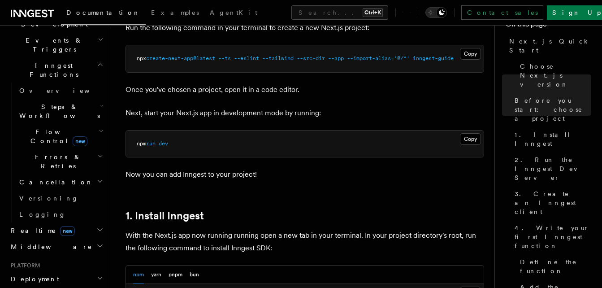
click at [442, 56] on span "inngest-guide" at bounding box center [433, 58] width 41 height 6
drag, startPoint x: 466, startPoint y: 65, endPoint x: 422, endPoint y: 61, distance: 44.1
click at [422, 61] on pre "npx create-next-app@latest --ts --eslint --tailwind --src-dir --app --import-al…" at bounding box center [305, 58] width 358 height 27
copy span "inngest-guide"
